Goal: Transaction & Acquisition: Purchase product/service

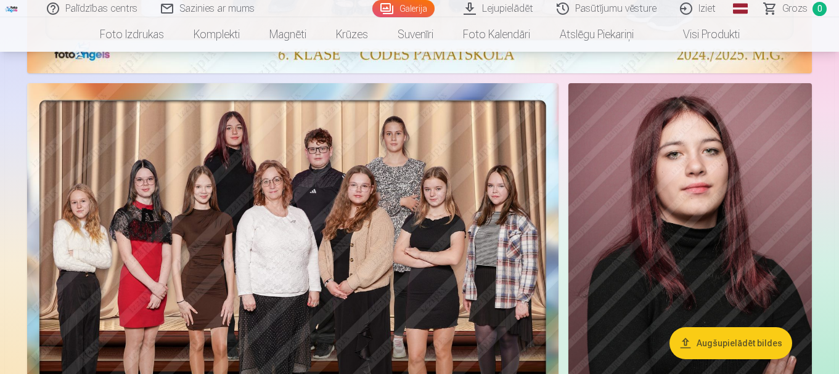
scroll to position [627, 0]
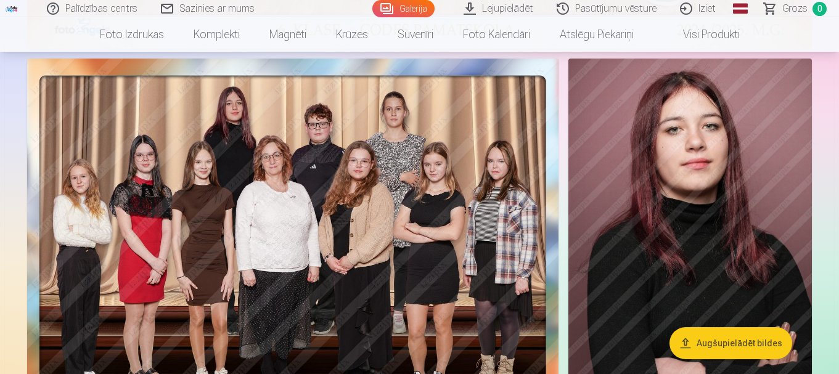
click at [468, 251] on img at bounding box center [292, 241] width 531 height 365
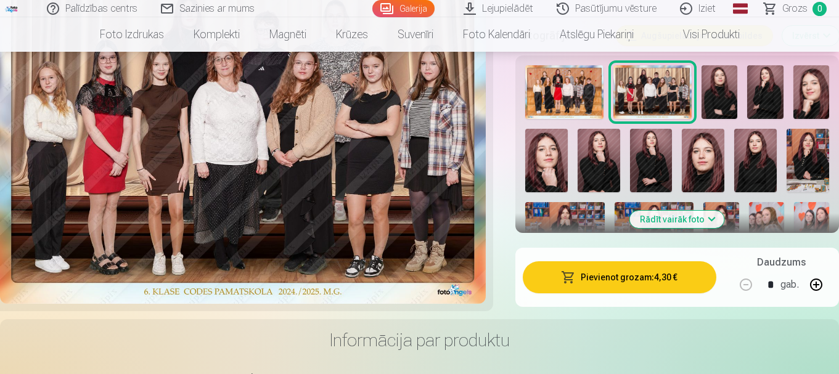
scroll to position [442, 0]
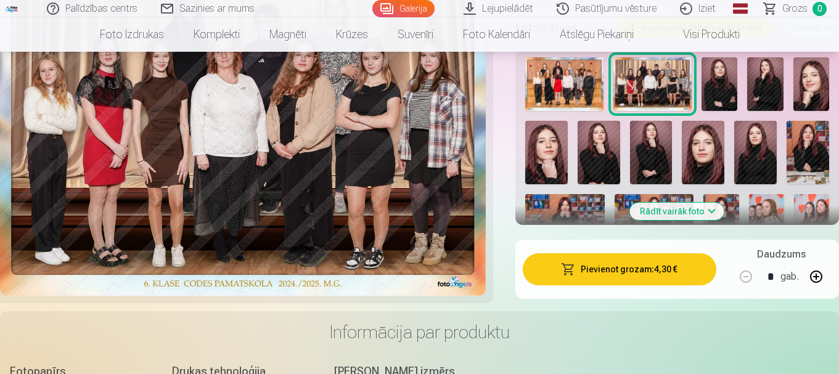
click at [608, 258] on button "Pievienot grozam : 4,30 €" at bounding box center [620, 269] width 194 height 32
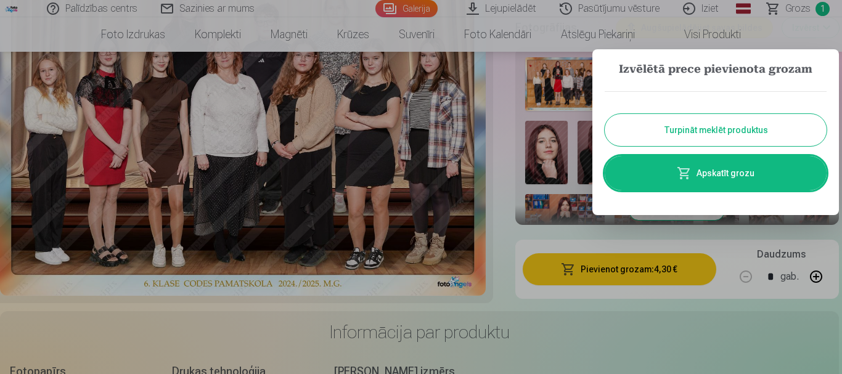
click at [746, 120] on button "Turpināt meklēt produktus" at bounding box center [716, 130] width 222 height 32
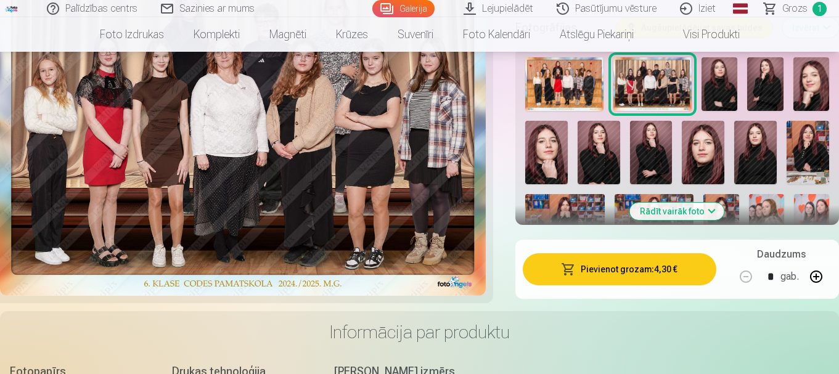
click at [725, 87] on img at bounding box center [719, 84] width 36 height 54
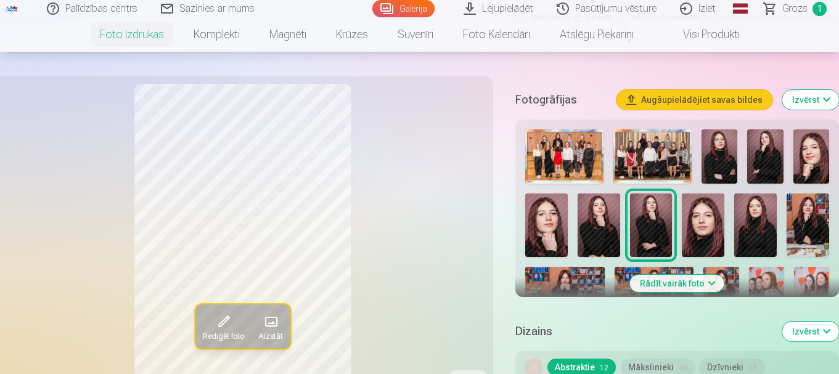
scroll to position [385, 0]
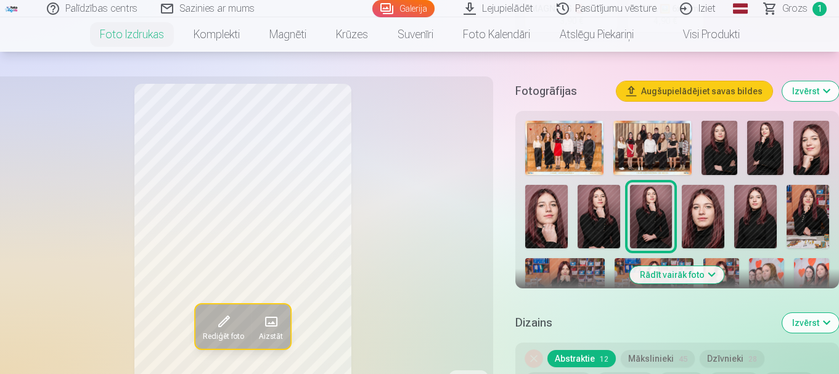
click at [667, 270] on button "Rādīt vairāk foto" at bounding box center [677, 274] width 94 height 17
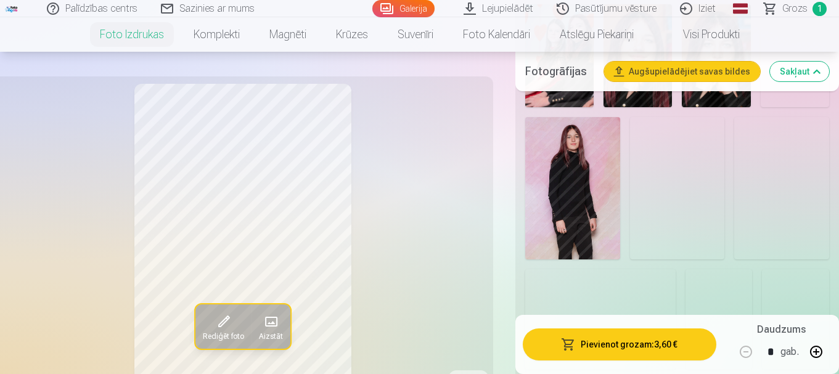
scroll to position [1071, 0]
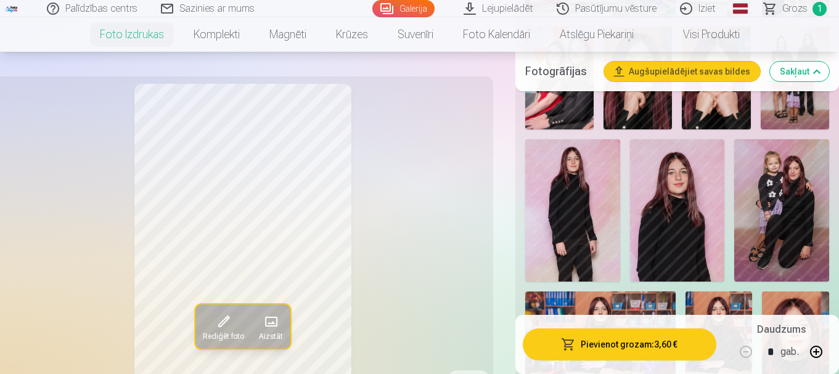
click at [777, 187] on img at bounding box center [781, 210] width 95 height 142
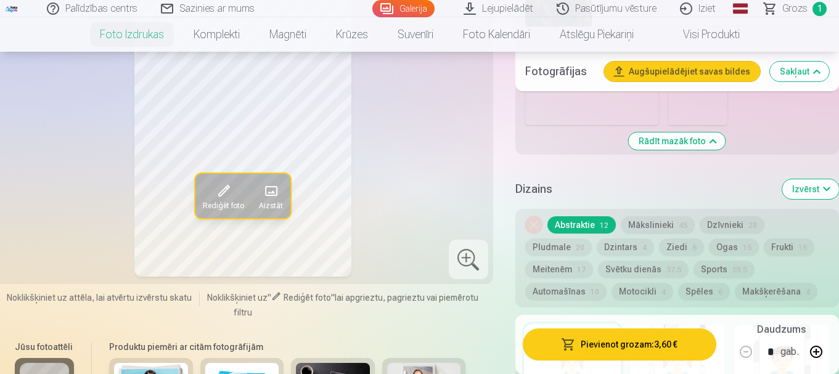
scroll to position [2291, 0]
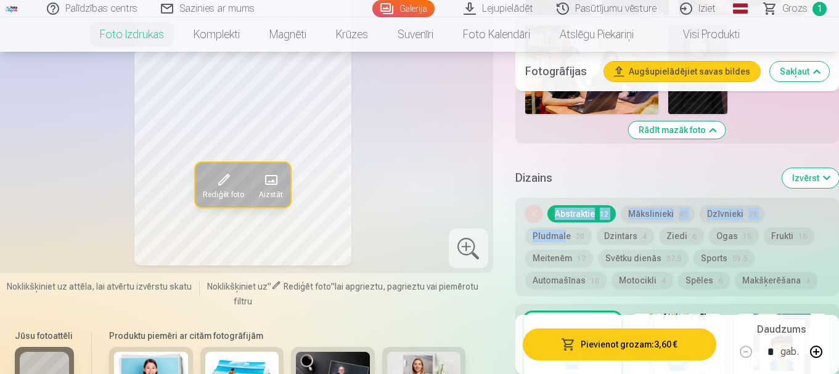
click at [538, 214] on div "Noņemiet dizainu Abstraktie 12 Mākslinieki 45 Dzīvnieki 28 Pludmale 20 Dzintars…" at bounding box center [677, 247] width 324 height 99
click at [599, 182] on h5 "Dizains" at bounding box center [643, 177] width 257 height 17
click at [826, 182] on button "Izvērst" at bounding box center [810, 178] width 57 height 20
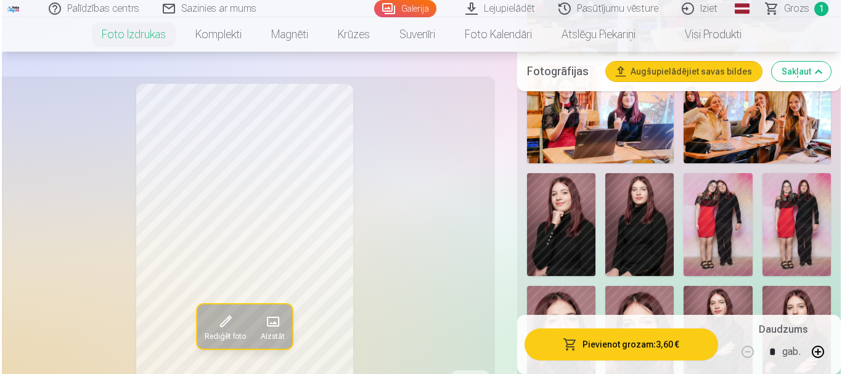
scroll to position [1819, 0]
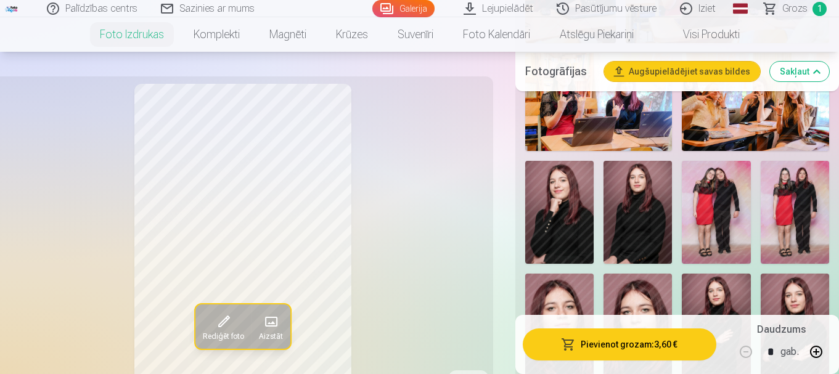
click at [224, 316] on span at bounding box center [223, 322] width 20 height 20
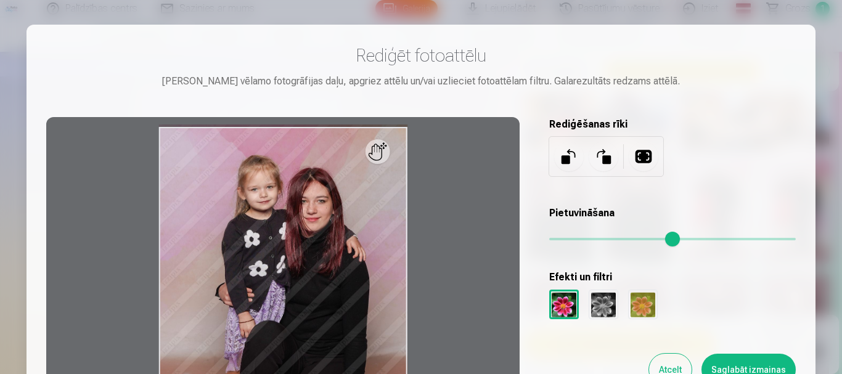
drag, startPoint x: 767, startPoint y: 150, endPoint x: 762, endPoint y: 124, distance: 26.4
click at [762, 124] on div "Rediģēšanas rīki" at bounding box center [672, 146] width 247 height 59
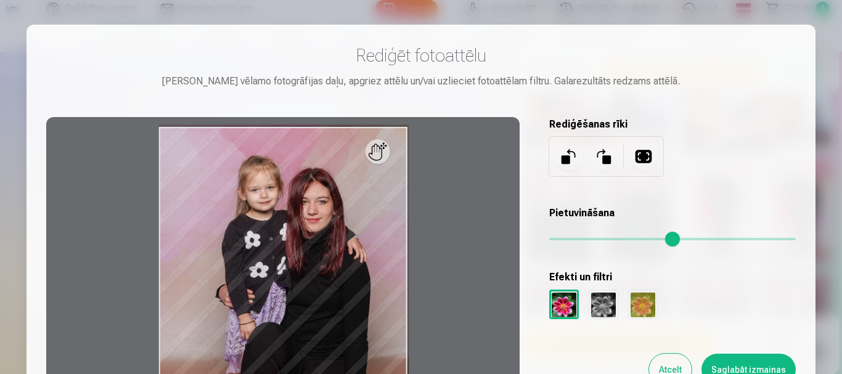
type input "*"
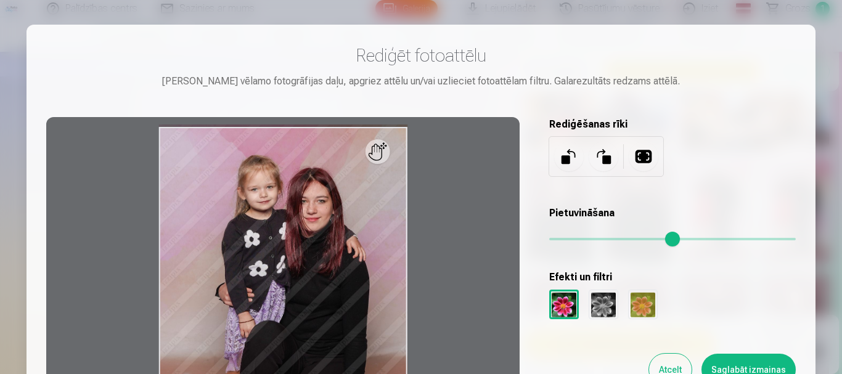
click at [555, 240] on input "range" at bounding box center [672, 239] width 247 height 2
click at [671, 364] on button "Atcelt" at bounding box center [670, 370] width 43 height 32
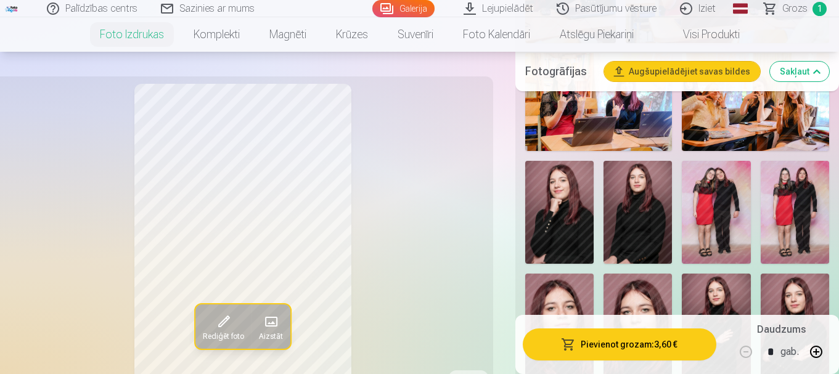
click at [643, 343] on button "Pievienot grozam : 3,60 €" at bounding box center [620, 345] width 194 height 32
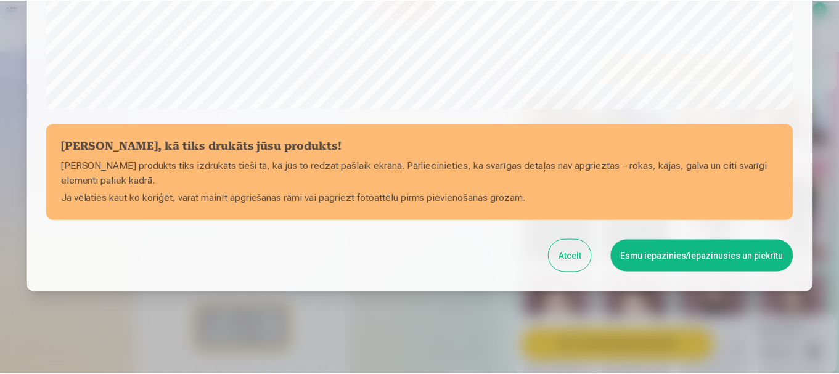
scroll to position [513, 0]
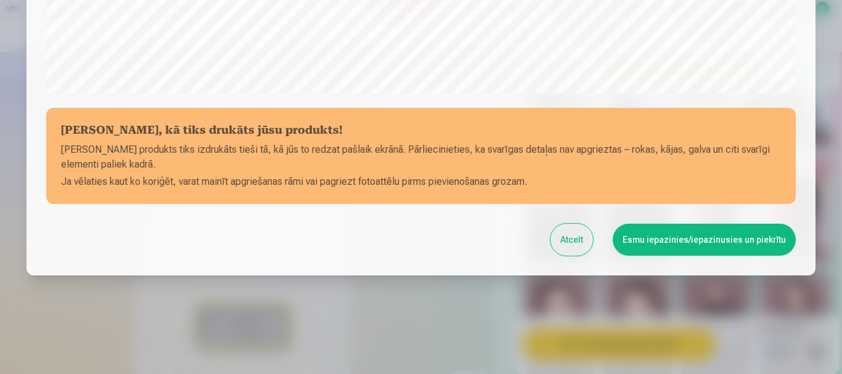
click at [692, 237] on button "Esmu iepazinies/iepazinusies un piekrītu" at bounding box center [704, 240] width 183 height 32
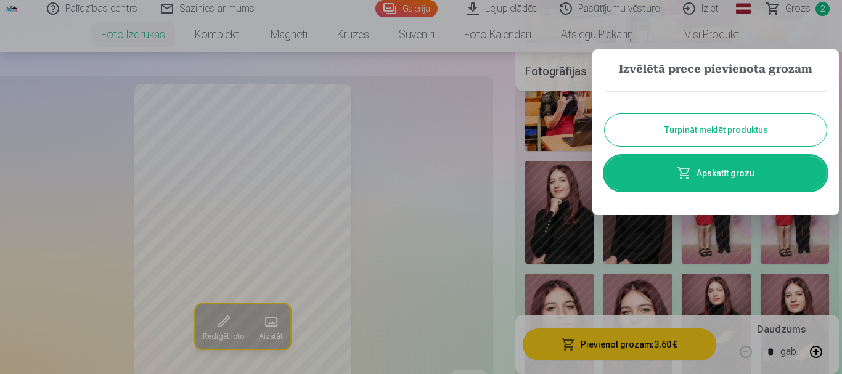
click at [664, 128] on button "Turpināt meklēt produktus" at bounding box center [716, 130] width 222 height 32
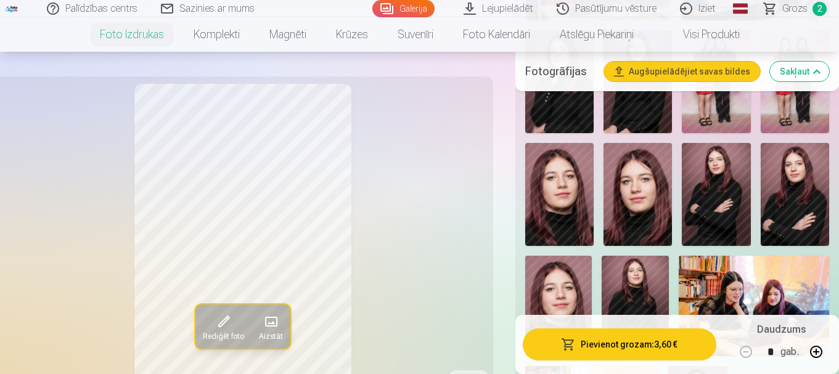
scroll to position [1831, 0]
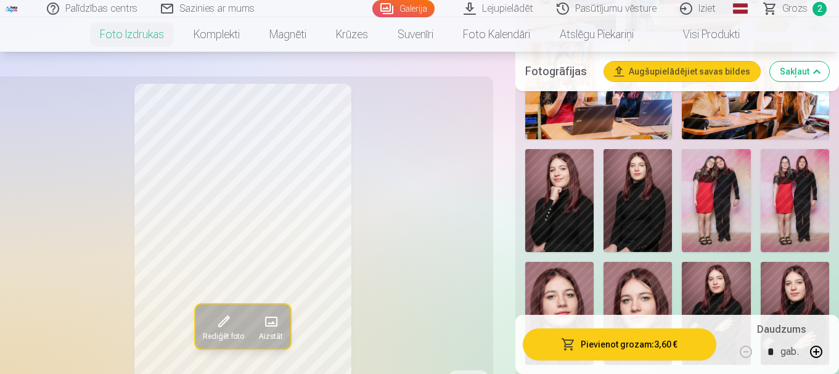
click at [693, 73] on button "Augšupielādējiet savas bildes" at bounding box center [682, 72] width 156 height 20
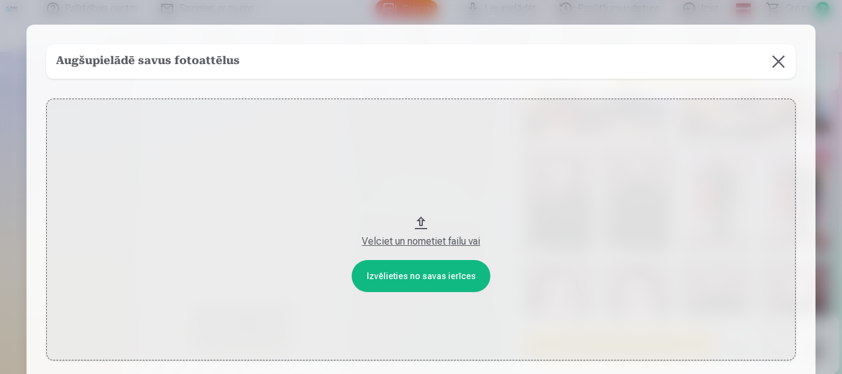
click at [383, 286] on button "Velciet un nometiet failu vai" at bounding box center [420, 230] width 749 height 262
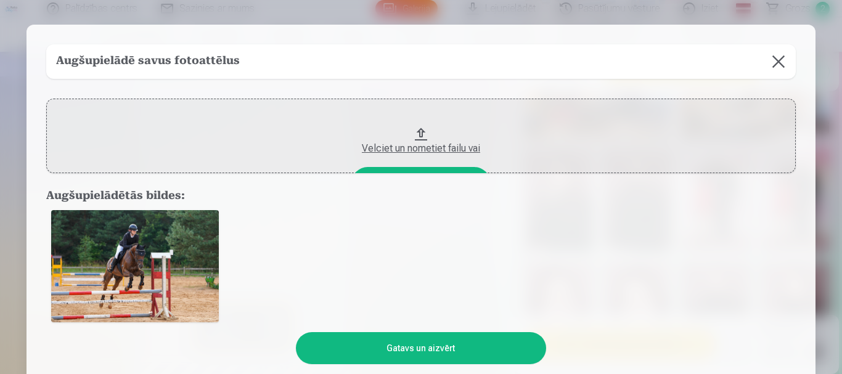
click at [405, 349] on button "Gatavs un aizvērt" at bounding box center [421, 348] width 250 height 32
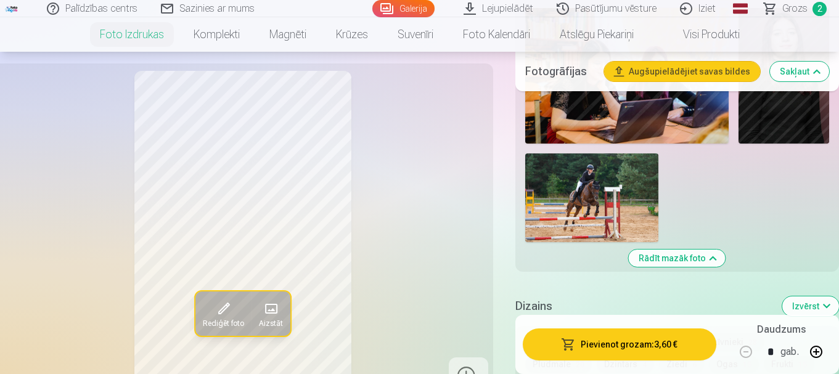
scroll to position [2319, 0]
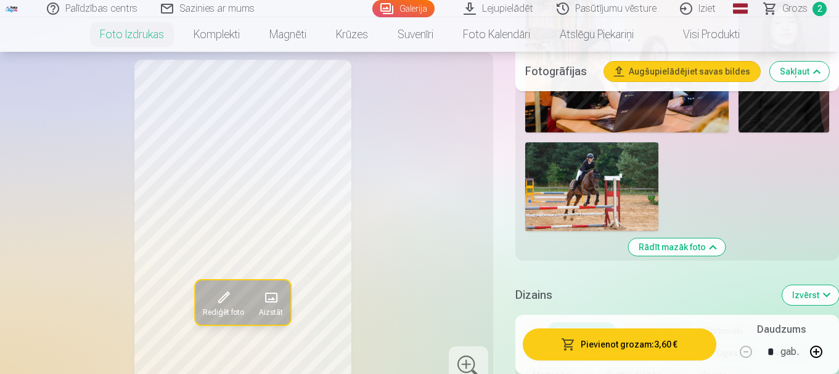
click at [595, 187] on img at bounding box center [591, 186] width 133 height 89
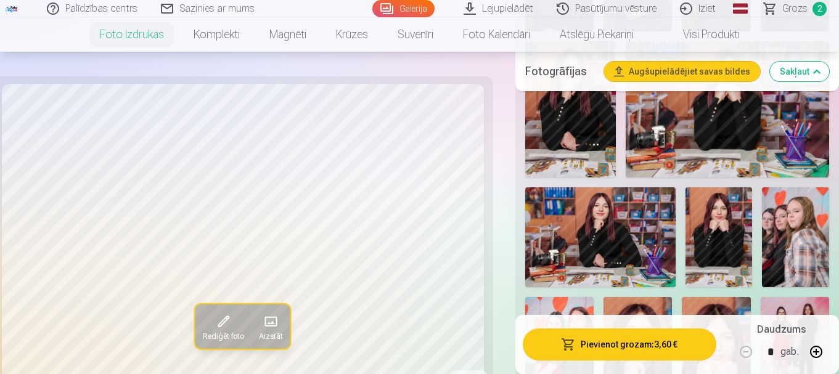
scroll to position [777, 0]
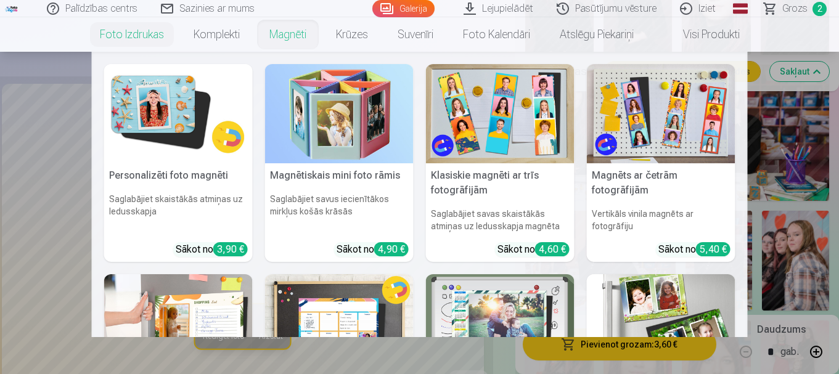
click at [277, 37] on link "Magnēti" at bounding box center [288, 34] width 67 height 35
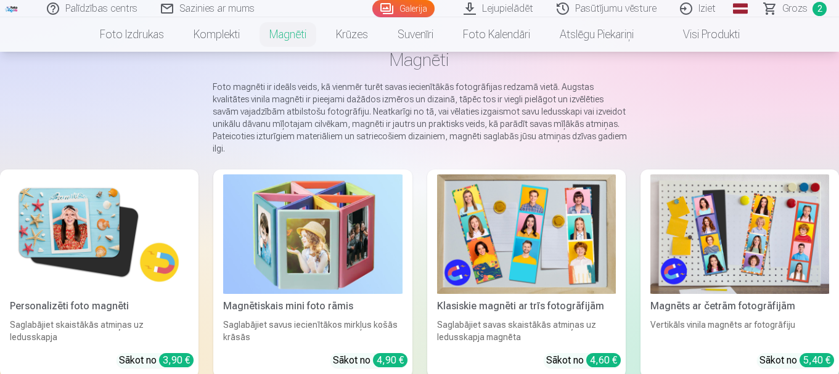
scroll to position [89, 0]
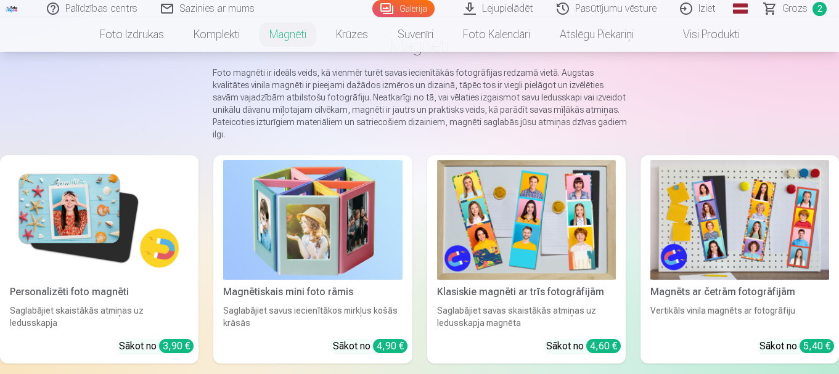
click at [94, 229] on img at bounding box center [99, 220] width 179 height 120
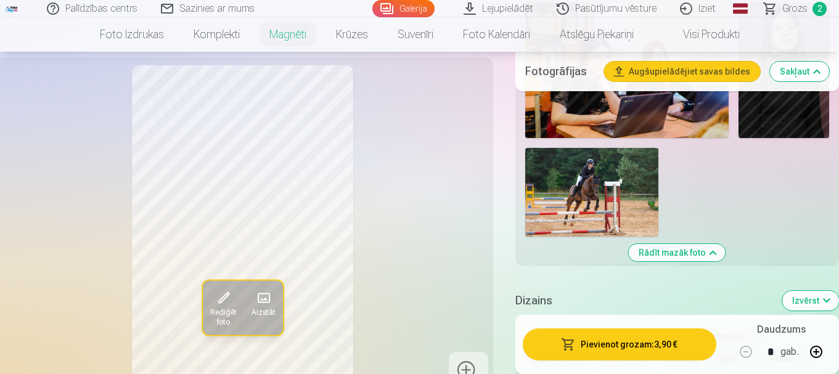
scroll to position [2292, 0]
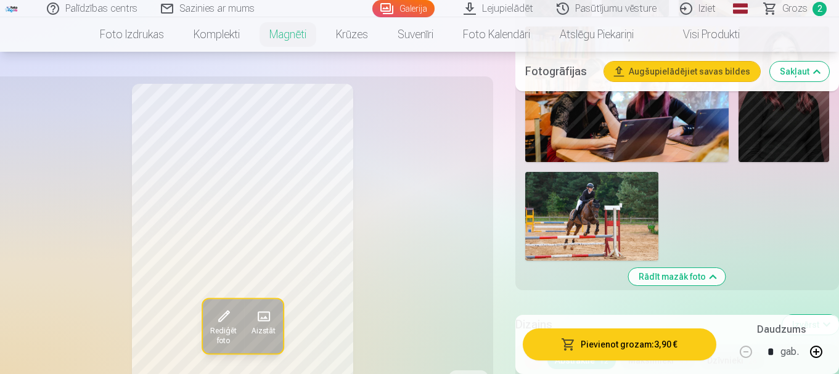
click at [575, 198] on img at bounding box center [591, 216] width 133 height 89
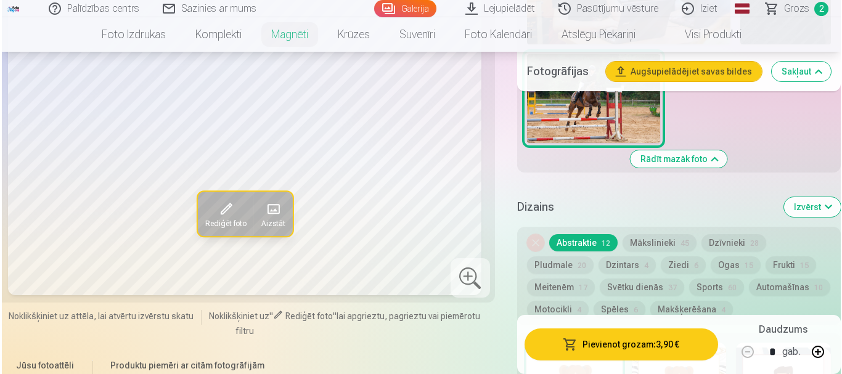
scroll to position [2351, 0]
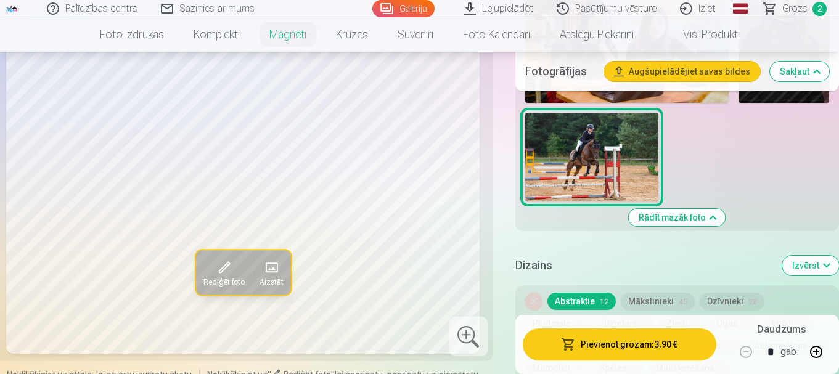
click at [820, 353] on button at bounding box center [816, 352] width 30 height 30
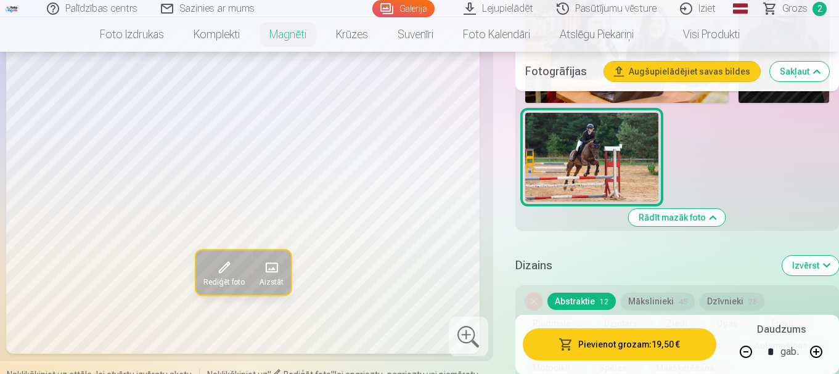
type input "*"
click at [626, 351] on button "Pievienot grozam : 23,40 €" at bounding box center [620, 345] width 194 height 32
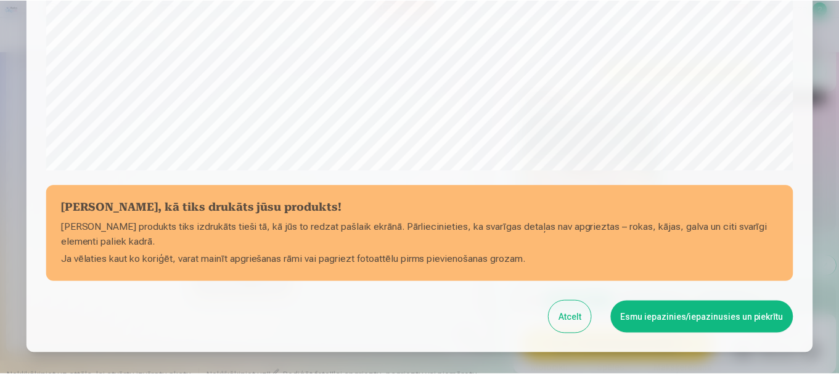
scroll to position [513, 0]
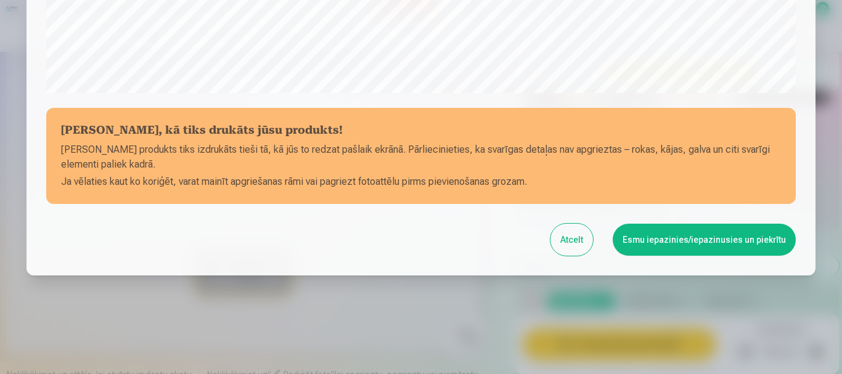
click at [652, 245] on button "Esmu iepazinies/iepazinusies un piekrītu" at bounding box center [704, 240] width 183 height 32
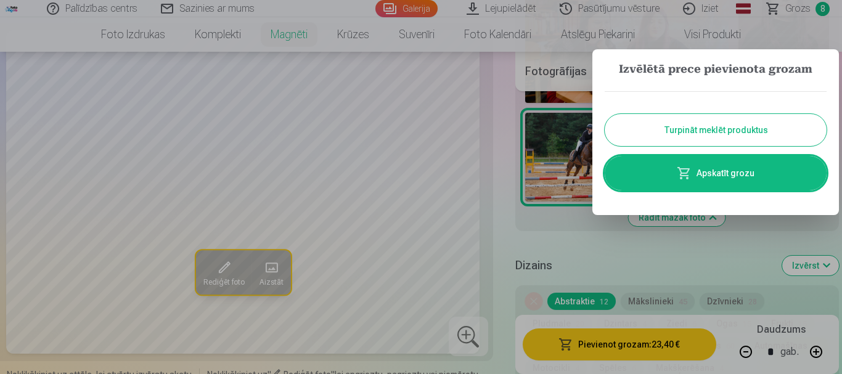
click at [745, 136] on button "Turpināt meklēt produktus" at bounding box center [716, 130] width 222 height 32
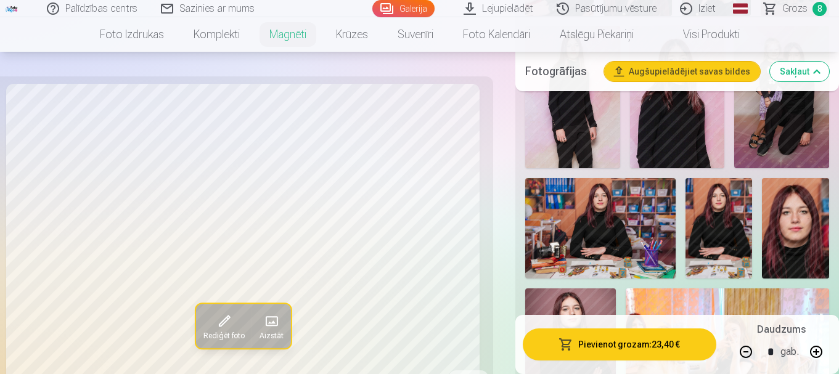
scroll to position [1153, 0]
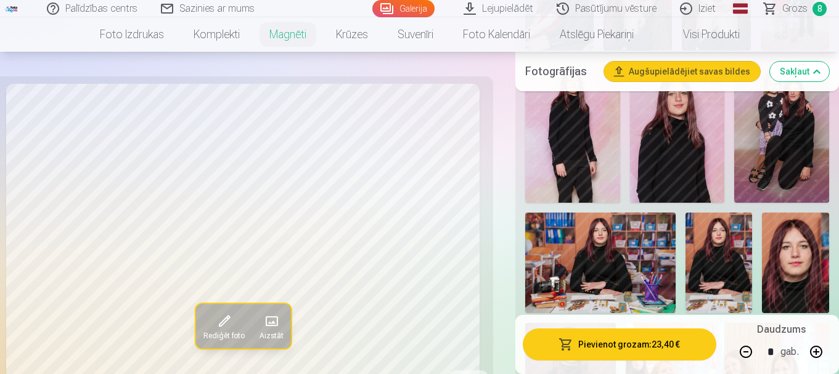
click at [799, 11] on span "Grozs" at bounding box center [794, 8] width 25 height 15
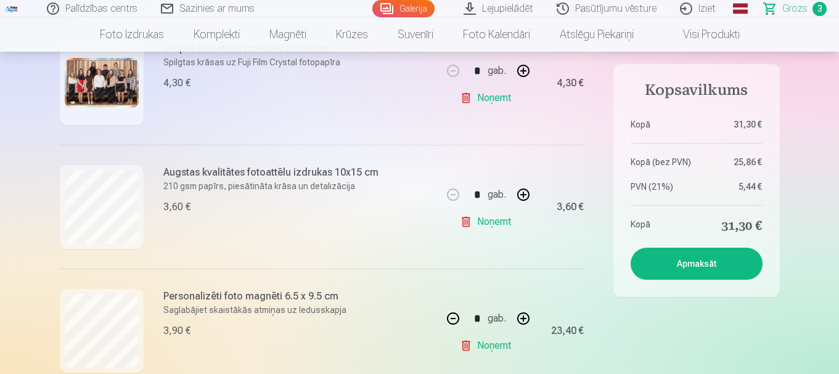
scroll to position [235, 0]
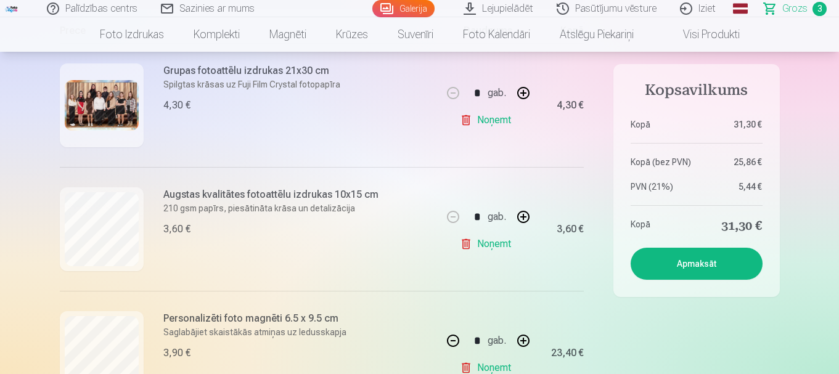
click at [690, 263] on button "Apmaksāt" at bounding box center [696, 264] width 132 height 32
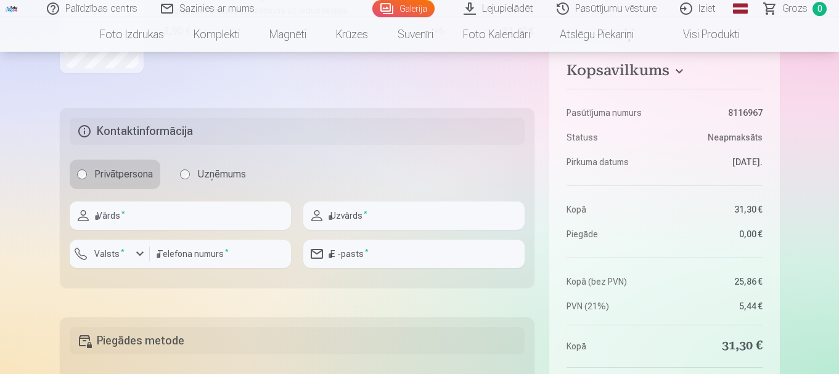
scroll to position [480, 0]
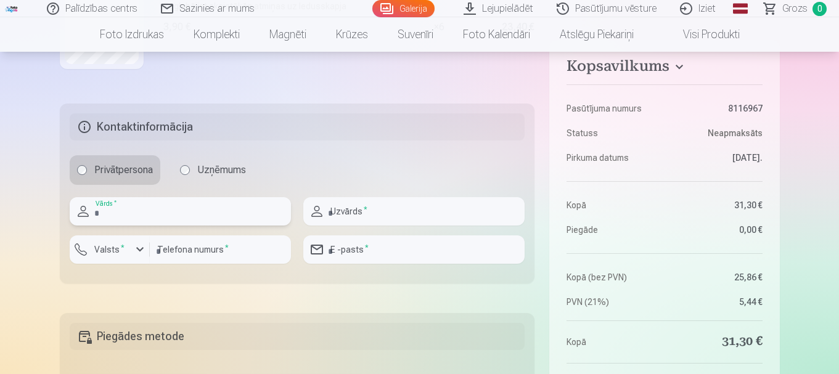
click at [203, 202] on input "text" at bounding box center [180, 211] width 221 height 28
type input "*******"
type input "*****"
type input "********"
type input "**********"
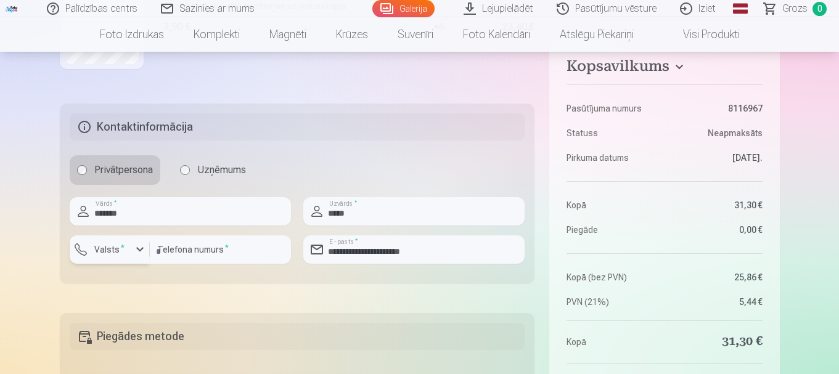
click at [120, 242] on button "Valsts *" at bounding box center [110, 249] width 80 height 28
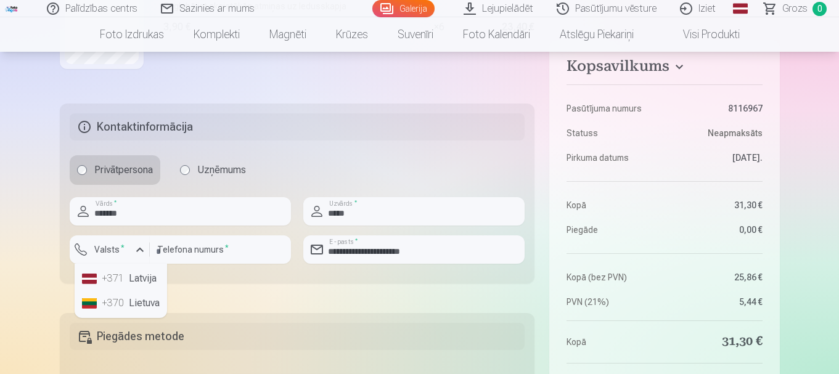
click at [124, 277] on div "+371" at bounding box center [114, 278] width 25 height 15
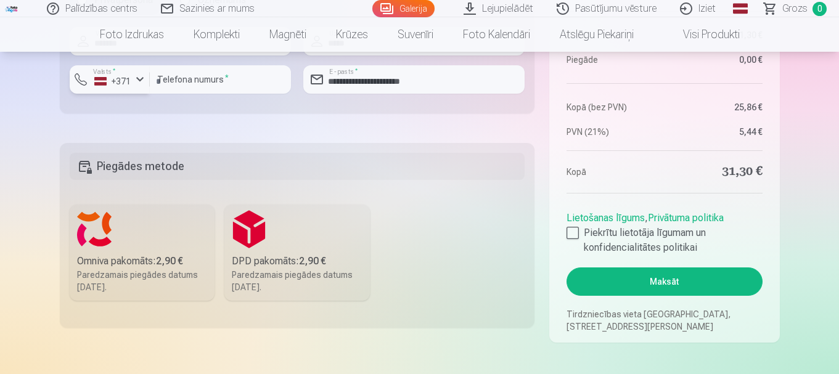
scroll to position [652, 0]
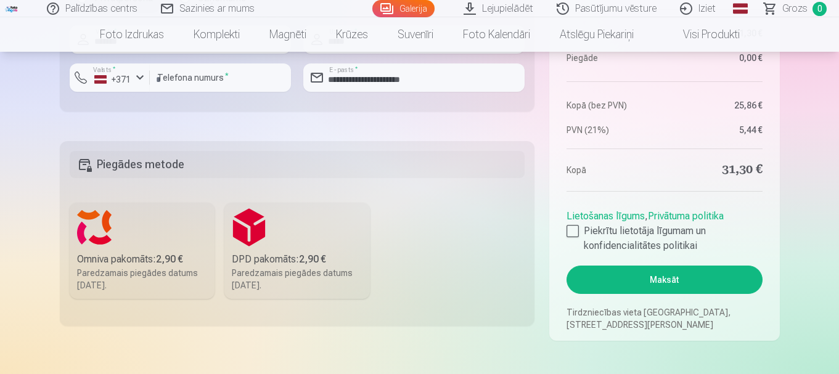
click at [139, 229] on label "Omniva pakomāts : 2,90 € Paredzamais piegādes datums 30.08.2025." at bounding box center [142, 251] width 145 height 96
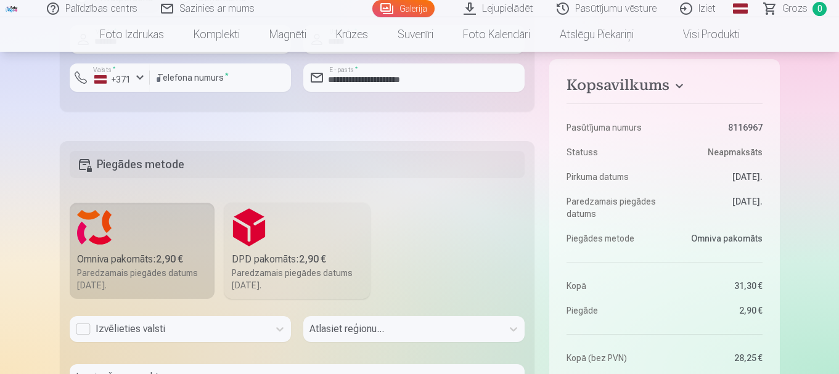
scroll to position [710, 0]
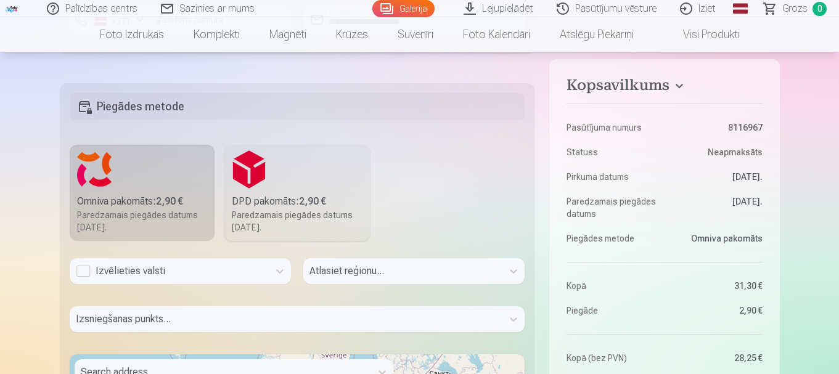
click at [207, 284] on div "Izvēlieties valsti" at bounding box center [180, 271] width 221 height 26
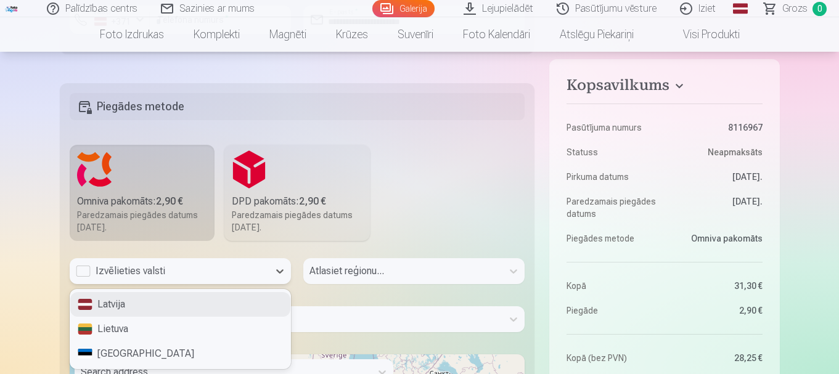
click at [159, 304] on div "Latvija" at bounding box center [180, 304] width 220 height 25
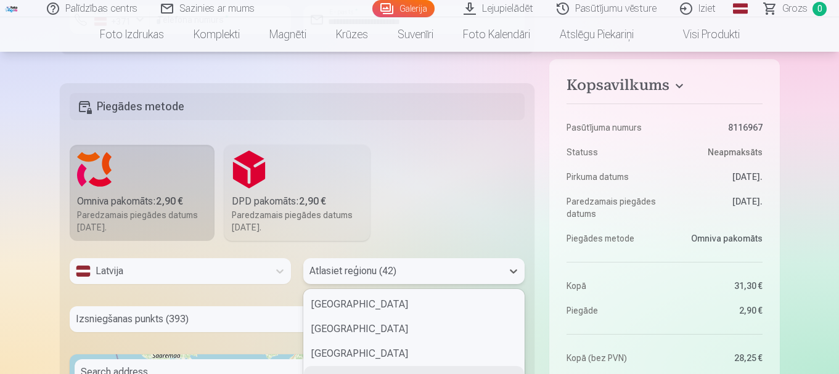
click at [344, 280] on div "42 results available. Use Up and Down to choose options, press Enter to select …" at bounding box center [413, 271] width 221 height 26
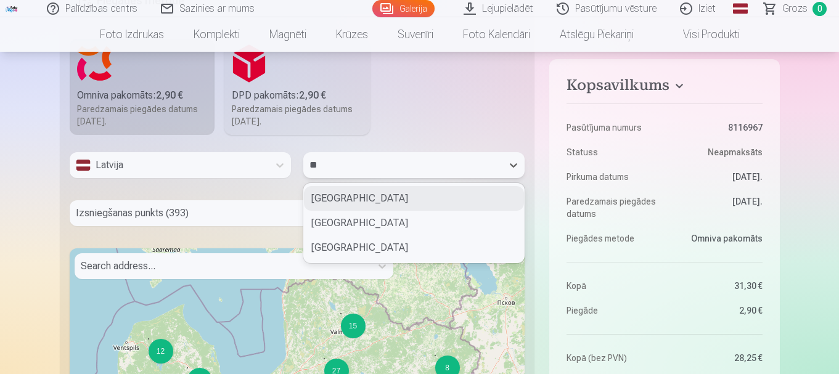
type input "***"
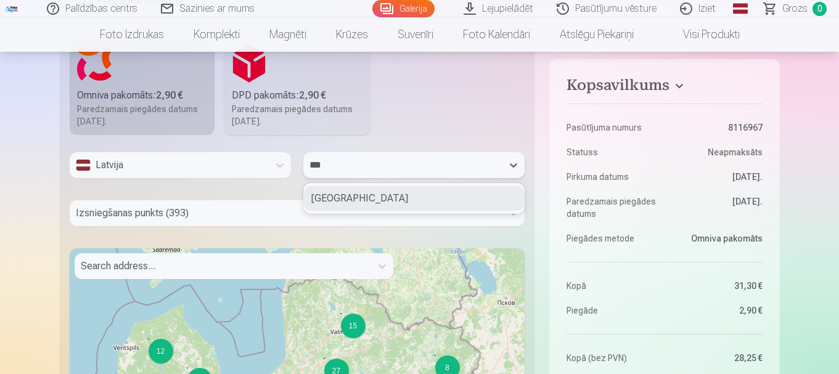
click at [361, 200] on div "Bauskas novads" at bounding box center [414, 198] width 220 height 25
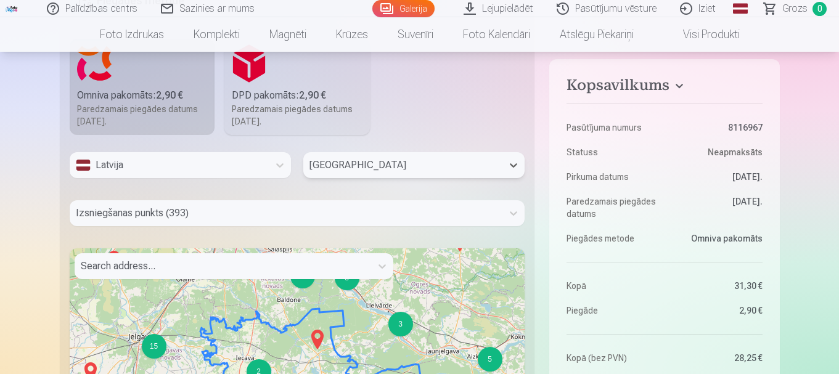
click at [171, 217] on div "Izsniegšanas punkts (393)" at bounding box center [297, 213] width 455 height 26
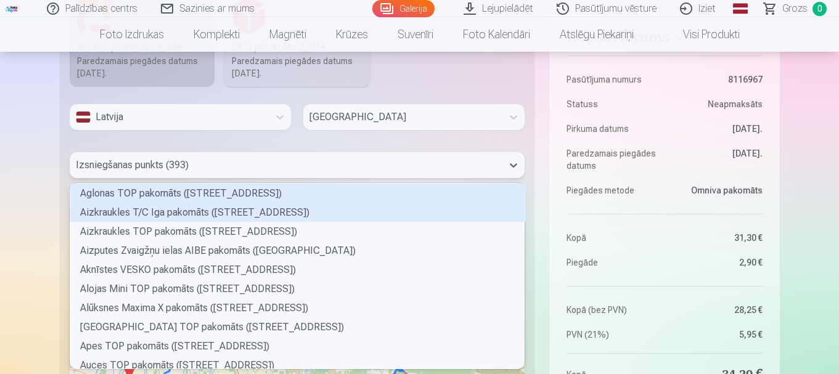
scroll to position [182, 451]
type input "****"
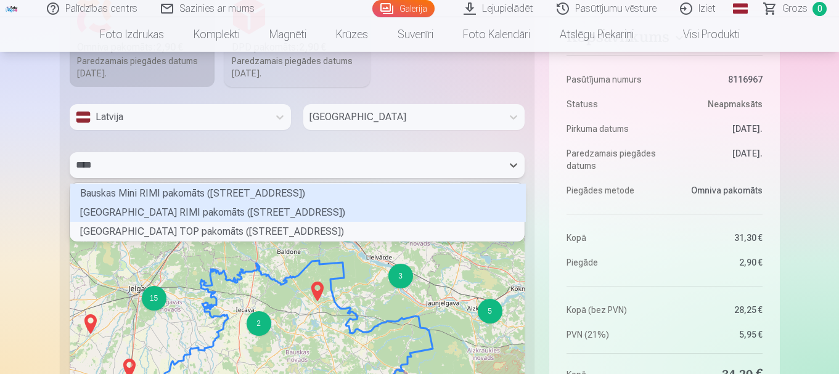
scroll to position [54, 451]
click at [171, 217] on div "Bauskas Pionieru ielas RIMI pakomāts (Pionieru iela 2)" at bounding box center [297, 212] width 455 height 19
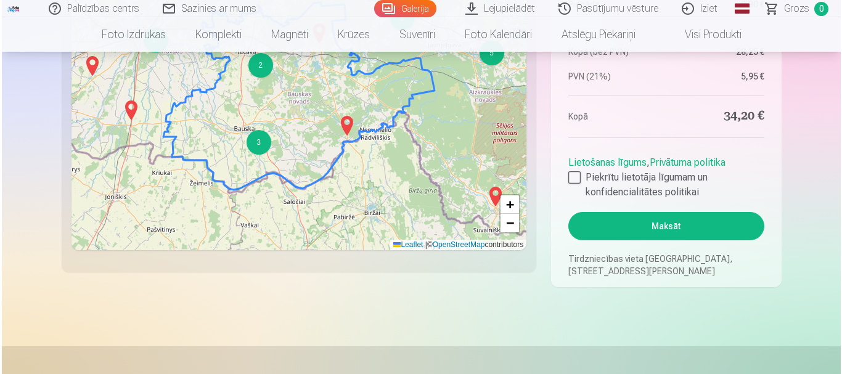
scroll to position [1125, 0]
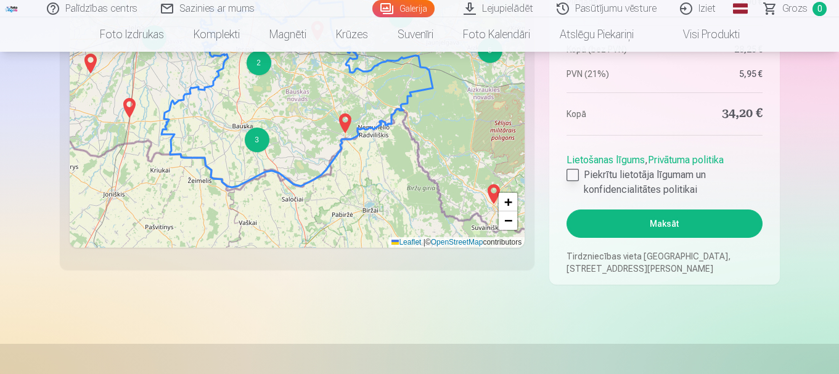
click at [576, 174] on div at bounding box center [572, 175] width 12 height 12
click at [647, 230] on button "Maksāt" at bounding box center [663, 224] width 195 height 28
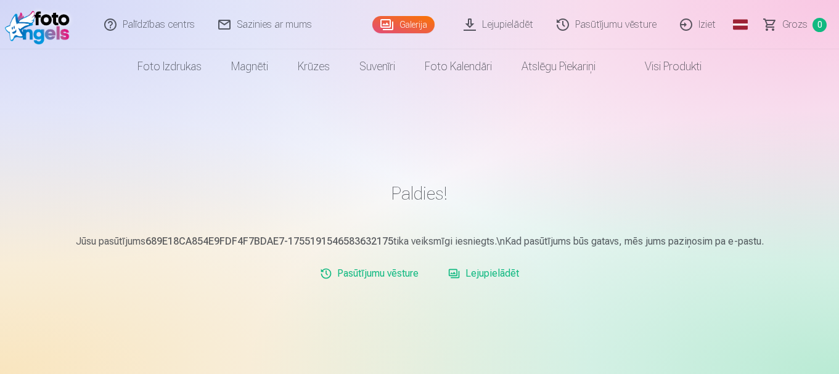
click at [622, 32] on link "Pasūtījumu vēsture" at bounding box center [606, 24] width 123 height 49
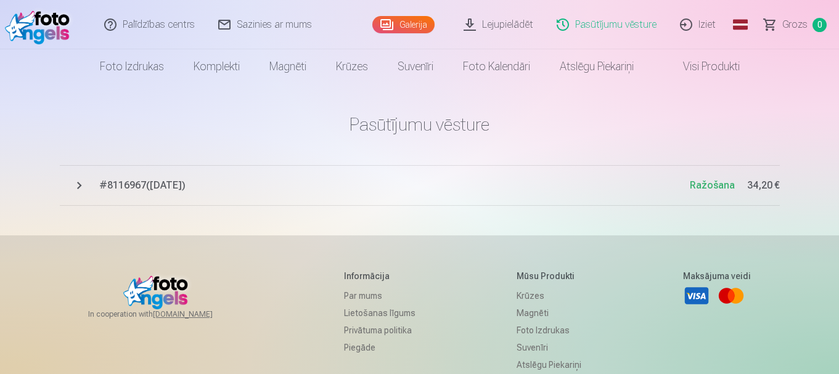
click at [500, 25] on link "Lejupielādēt" at bounding box center [498, 24] width 93 height 49
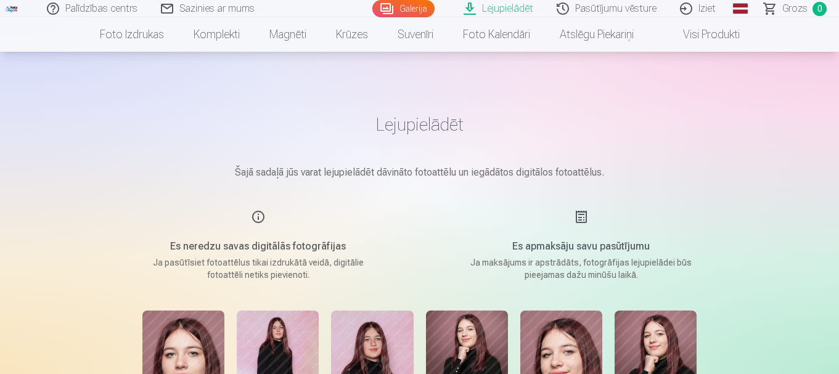
scroll to position [271, 0]
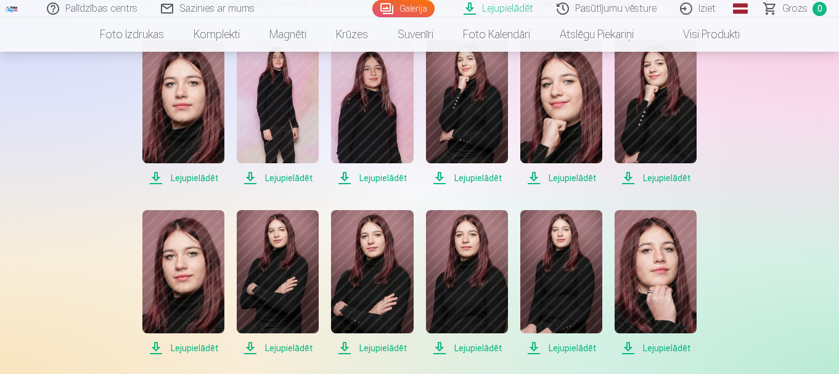
drag, startPoint x: 838, startPoint y: 79, endPoint x: 841, endPoint y: 92, distance: 13.9
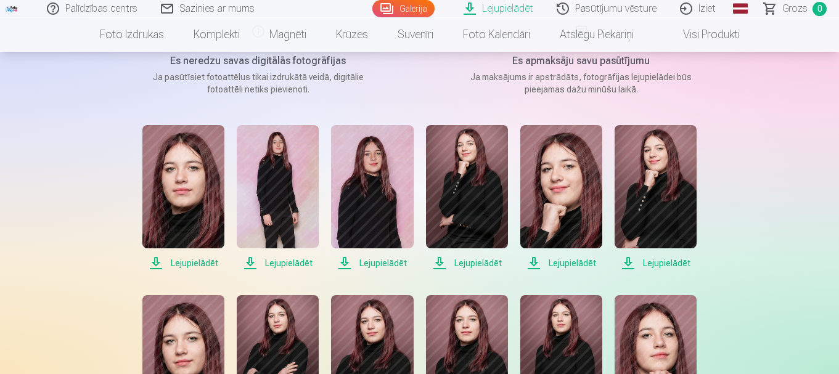
scroll to position [169, 0]
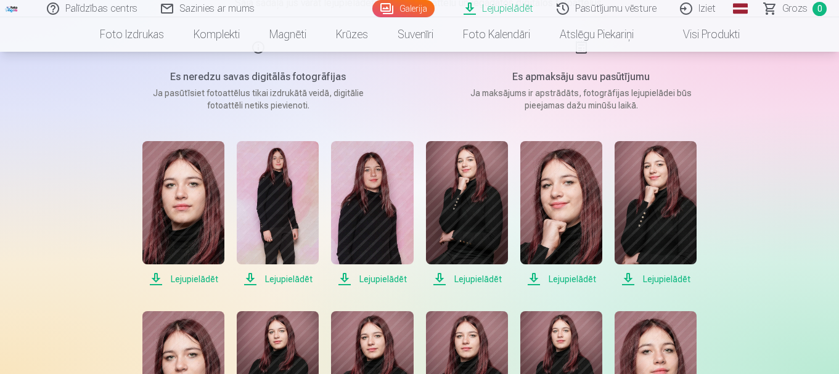
click at [181, 276] on span "Lejupielādēt" at bounding box center [183, 279] width 82 height 15
click at [274, 281] on span "Lejupielādēt" at bounding box center [278, 279] width 82 height 15
click at [358, 278] on span "Lejupielādēt" at bounding box center [372, 279] width 82 height 15
click at [444, 276] on span "Lejupielādēt" at bounding box center [467, 279] width 82 height 15
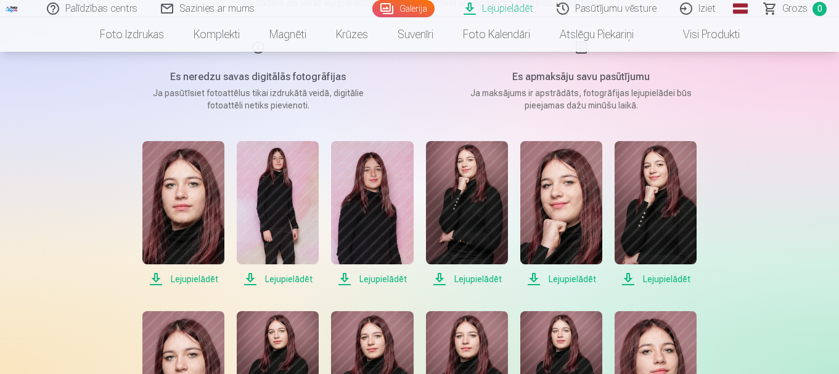
click at [550, 276] on span "Lejupielādēt" at bounding box center [561, 279] width 82 height 15
click at [637, 280] on span "Lejupielādēt" at bounding box center [655, 279] width 82 height 15
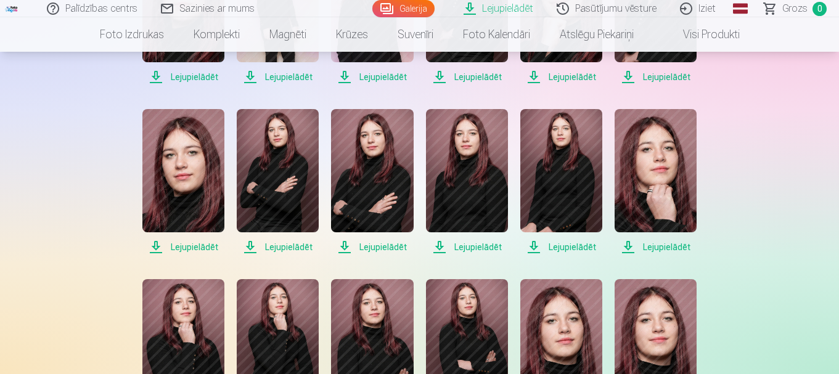
scroll to position [375, 0]
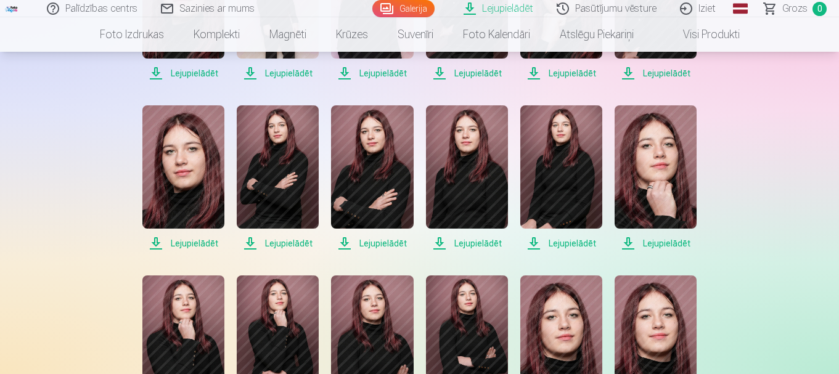
click at [186, 245] on span "Lejupielādēt" at bounding box center [183, 243] width 82 height 15
click at [256, 243] on span "Lejupielādēt" at bounding box center [278, 243] width 82 height 15
click at [357, 243] on span "Lejupielādēt" at bounding box center [372, 243] width 82 height 15
click at [545, 245] on span "Lejupielādēt" at bounding box center [561, 243] width 82 height 15
click at [476, 243] on span "Lejupielādēt" at bounding box center [467, 243] width 82 height 15
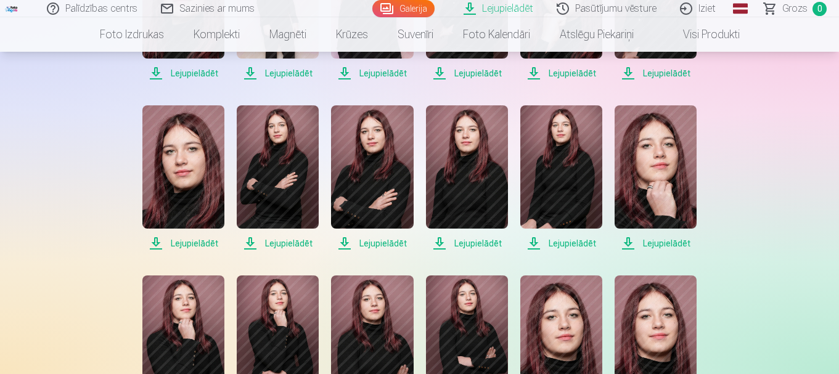
click at [629, 237] on span "Lejupielādēt" at bounding box center [655, 243] width 82 height 15
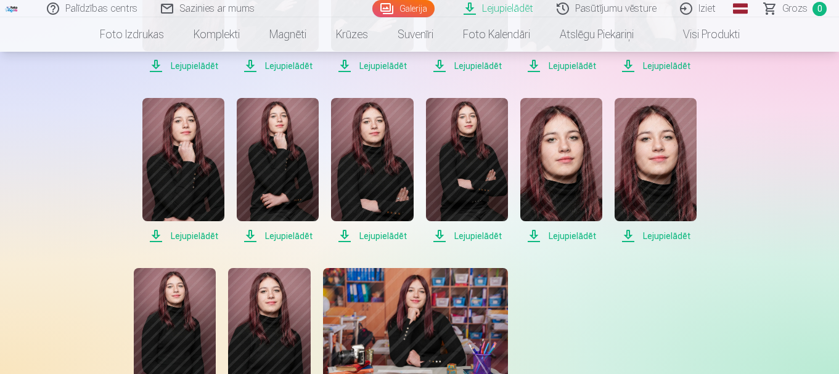
scroll to position [561, 0]
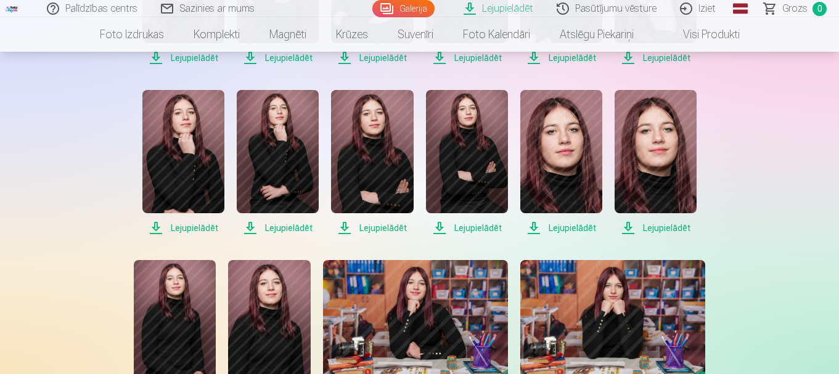
click at [177, 226] on span "Lejupielādēt" at bounding box center [183, 228] width 82 height 15
click at [269, 230] on span "Lejupielādēt" at bounding box center [278, 228] width 82 height 15
click at [376, 224] on span "Lejupielādēt" at bounding box center [372, 228] width 82 height 15
click at [463, 227] on span "Lejupielādēt" at bounding box center [467, 228] width 82 height 15
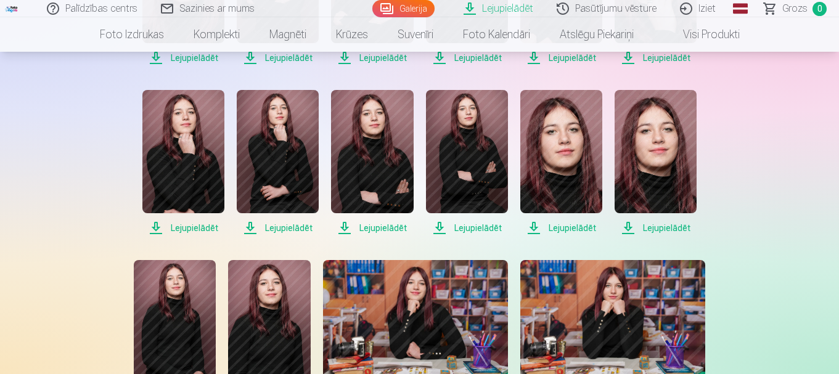
click at [542, 223] on span "Lejupielādēt" at bounding box center [561, 228] width 82 height 15
click at [630, 227] on span "Lejupielādēt" at bounding box center [655, 228] width 82 height 15
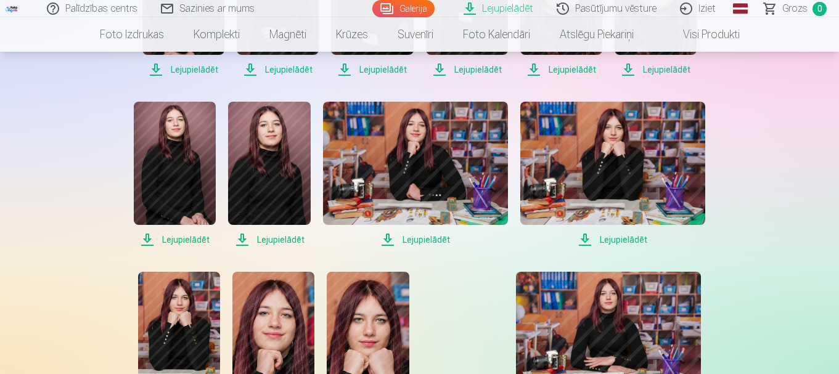
scroll to position [723, 0]
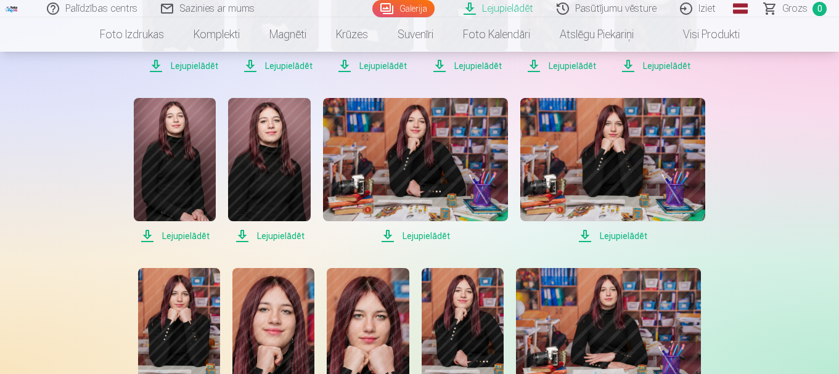
click at [182, 240] on span "Lejupielādēt" at bounding box center [175, 236] width 82 height 15
click at [243, 232] on span "Lejupielādēt" at bounding box center [269, 236] width 82 height 15
click at [387, 234] on span "Lejupielādēt" at bounding box center [415, 236] width 185 height 15
click at [586, 234] on span "Lejupielādēt" at bounding box center [612, 236] width 185 height 15
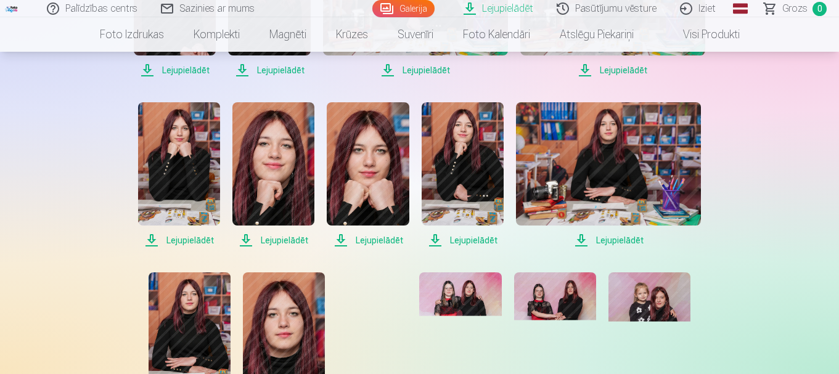
scroll to position [892, 0]
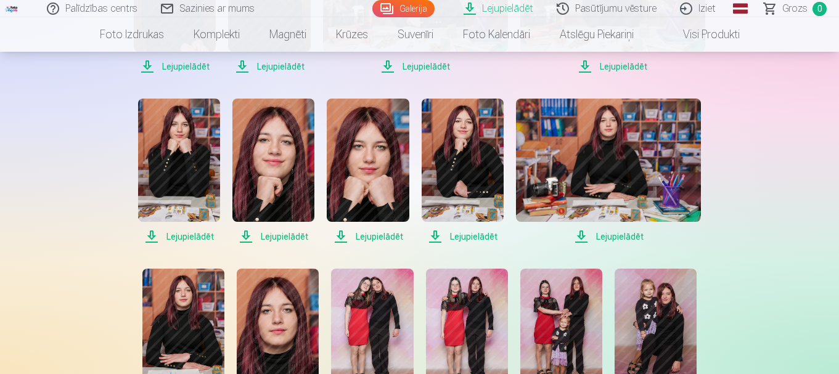
click at [168, 235] on span "Lejupielādēt" at bounding box center [179, 236] width 82 height 15
click at [245, 233] on span "Lejupielādēt" at bounding box center [273, 236] width 82 height 15
click at [340, 234] on span "Lejupielādēt" at bounding box center [368, 236] width 82 height 15
click at [436, 235] on span "Lejupielādēt" at bounding box center [463, 236] width 82 height 15
click at [581, 236] on span "Lejupielādēt" at bounding box center [608, 236] width 185 height 15
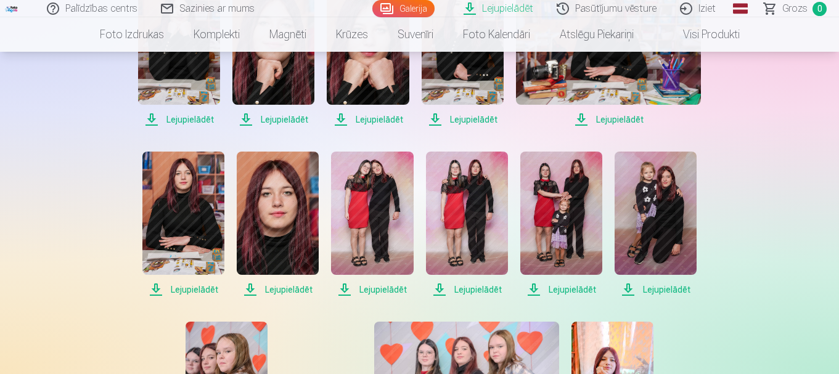
scroll to position [1026, 0]
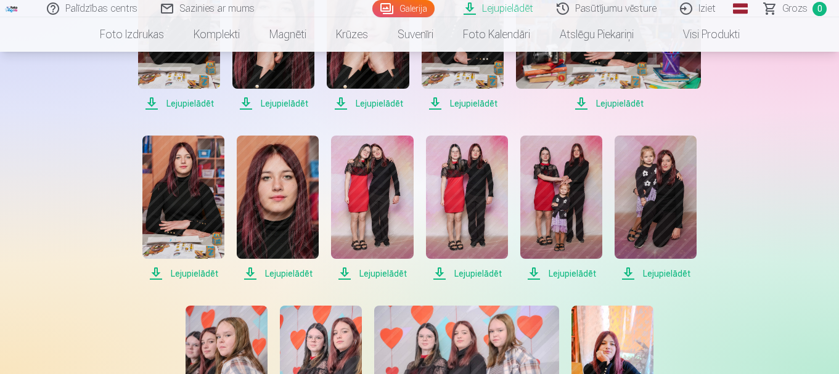
click at [153, 274] on span "Lejupielādēt" at bounding box center [183, 273] width 82 height 15
click at [250, 269] on span "Lejupielādēt" at bounding box center [278, 273] width 82 height 15
click at [345, 272] on span "Lejupielādēt" at bounding box center [372, 273] width 82 height 15
click at [441, 269] on span "Lejupielādēt" at bounding box center [467, 273] width 82 height 15
click at [536, 270] on span "Lejupielādēt" at bounding box center [561, 273] width 82 height 15
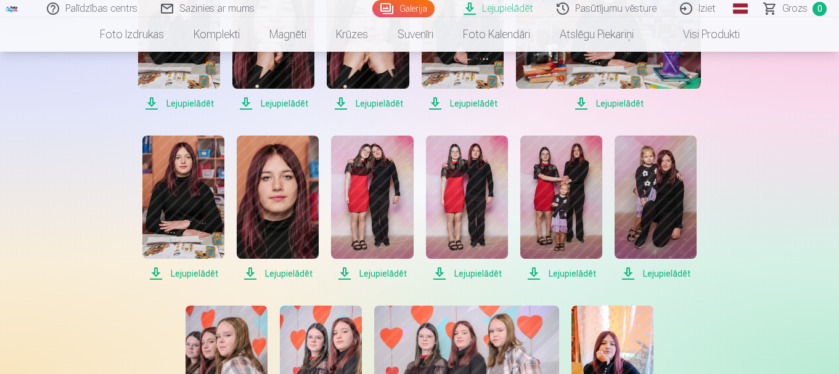
click at [630, 273] on span "Lejupielādēt" at bounding box center [655, 273] width 82 height 15
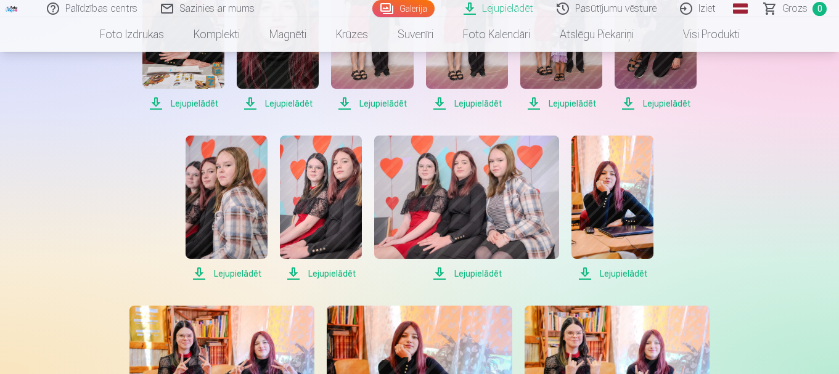
scroll to position [1199, 0]
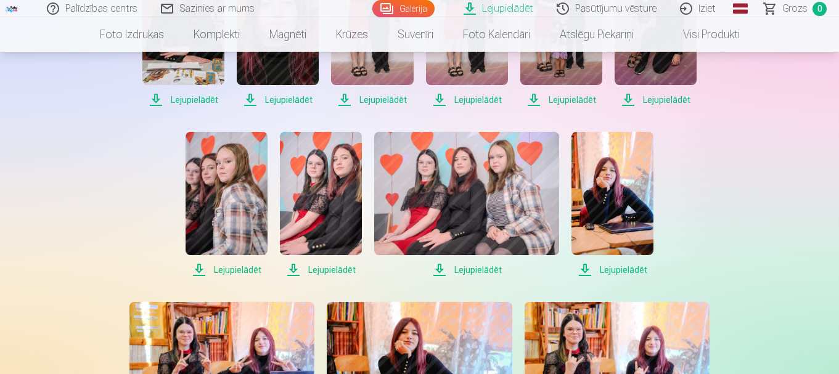
click at [206, 269] on span "Lejupielādēt" at bounding box center [227, 270] width 82 height 15
click at [292, 266] on span "Lejupielādēt" at bounding box center [321, 270] width 82 height 15
click at [201, 267] on span "Lejupielādēt" at bounding box center [227, 270] width 82 height 15
click at [439, 265] on span "Lejupielādēt" at bounding box center [466, 270] width 185 height 15
click at [586, 267] on span "Lejupielādēt" at bounding box center [612, 270] width 82 height 15
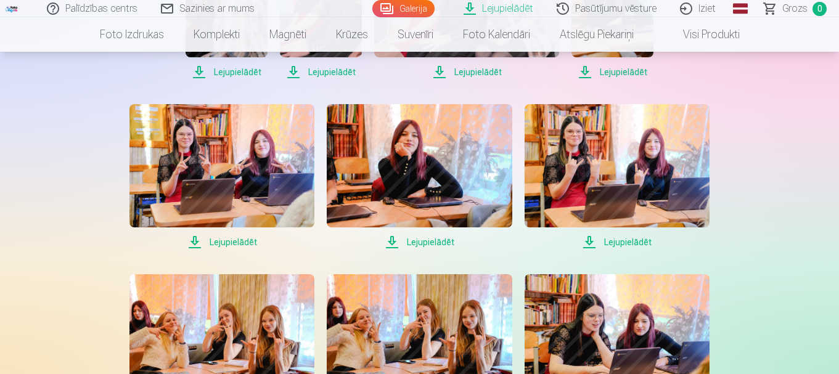
scroll to position [1401, 0]
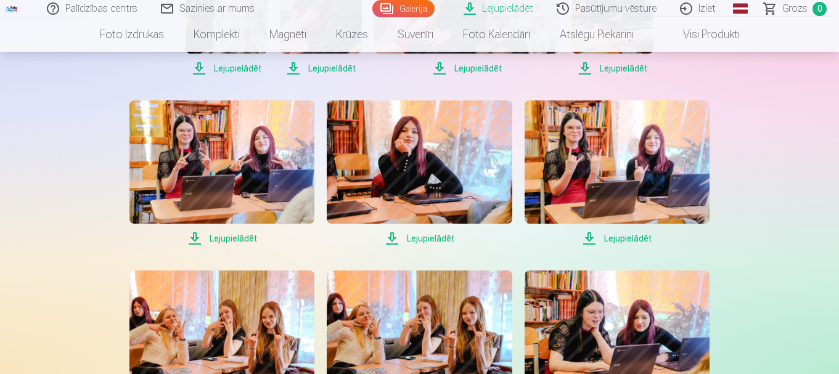
click at [197, 239] on span "Lejupielādēt" at bounding box center [221, 238] width 185 height 15
click at [394, 243] on span "Lejupielādēt" at bounding box center [419, 238] width 185 height 15
click at [590, 237] on span "Lejupielādēt" at bounding box center [616, 238] width 185 height 15
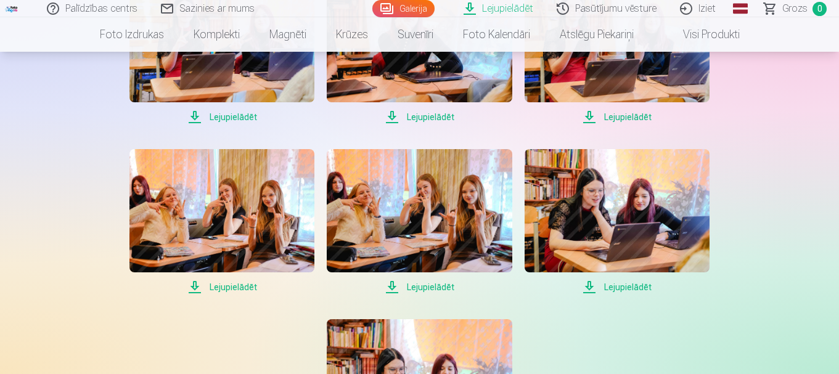
scroll to position [1530, 0]
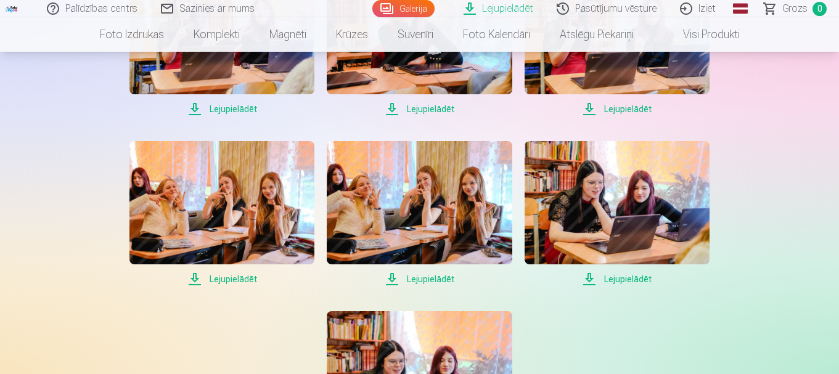
click at [194, 278] on span "Lejupielādēt" at bounding box center [221, 279] width 185 height 15
click at [589, 279] on span "Lejupielādēt" at bounding box center [616, 279] width 185 height 15
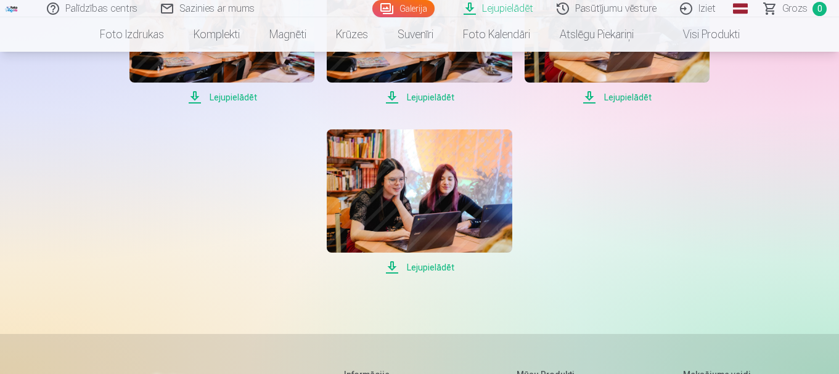
scroll to position [1724, 0]
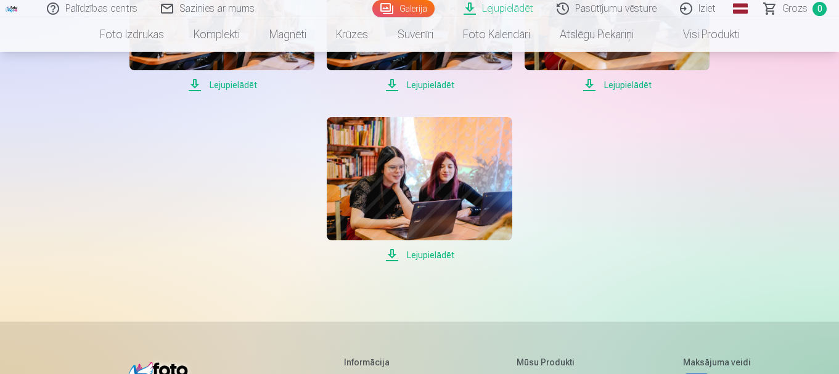
click at [415, 256] on span "Lejupielādēt" at bounding box center [419, 255] width 185 height 15
click at [606, 10] on link "Pasūtījumu vēsture" at bounding box center [606, 8] width 123 height 17
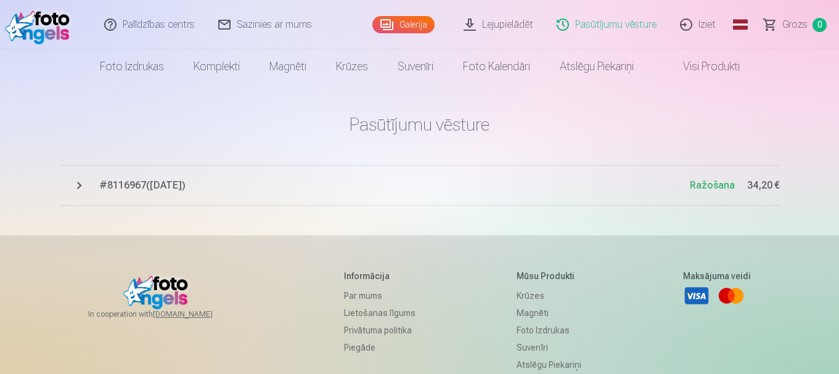
click at [703, 23] on link "Iziet" at bounding box center [698, 24] width 59 height 49
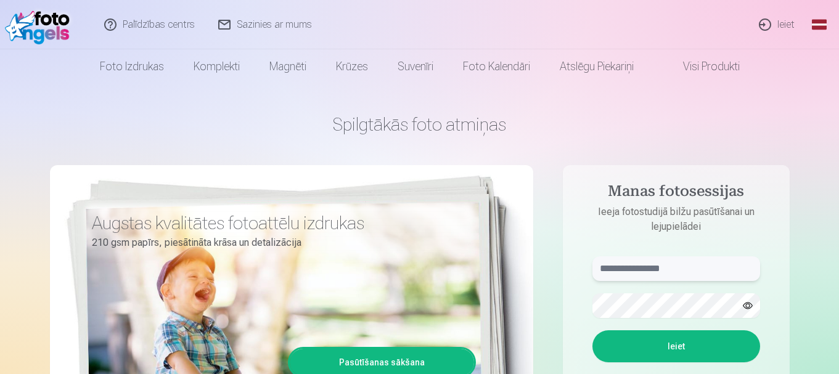
click at [630, 271] on input "text" at bounding box center [676, 268] width 168 height 25
type input "**********"
click at [649, 340] on button "Ieiet" at bounding box center [676, 346] width 168 height 32
